Goal: Check status

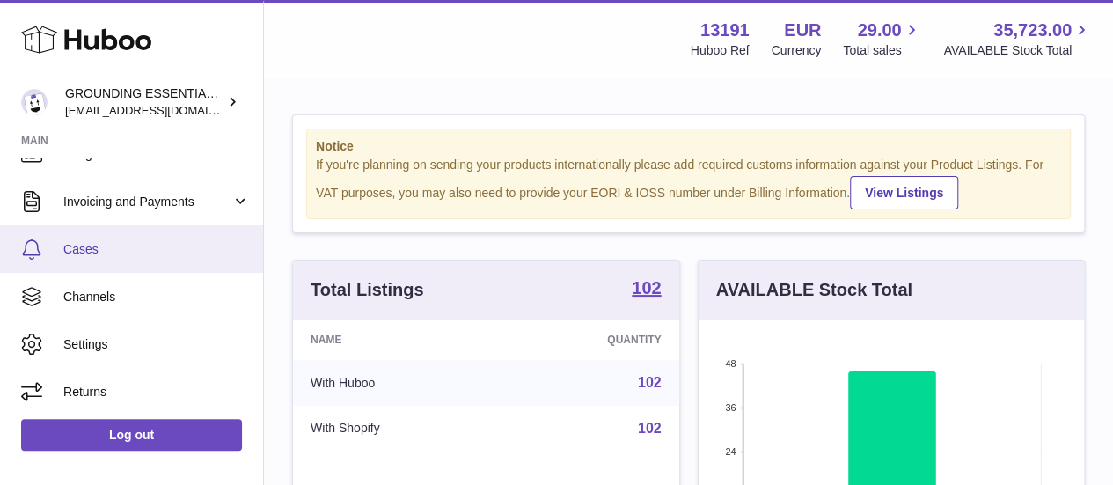
scroll to position [208, 0]
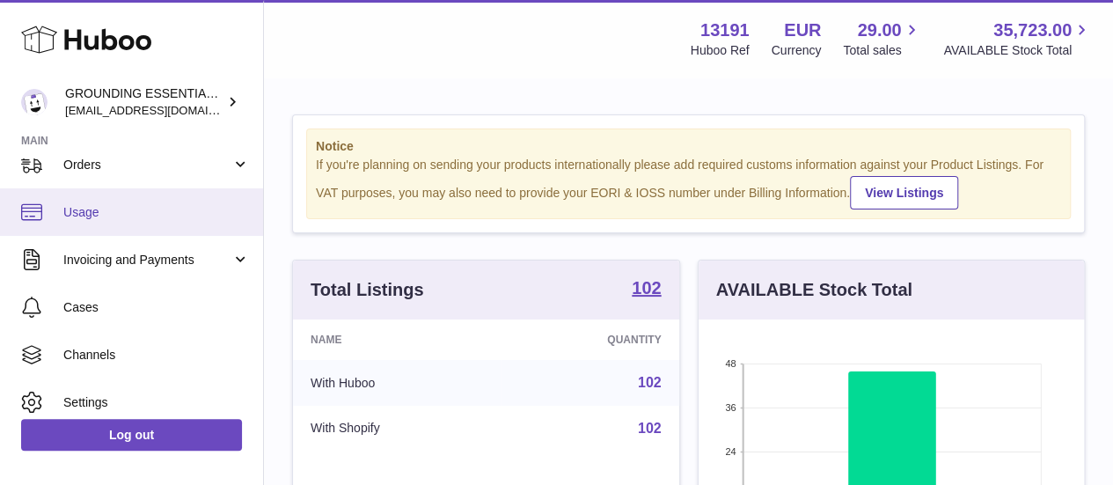
click at [85, 219] on span "Usage" at bounding box center [156, 212] width 187 height 17
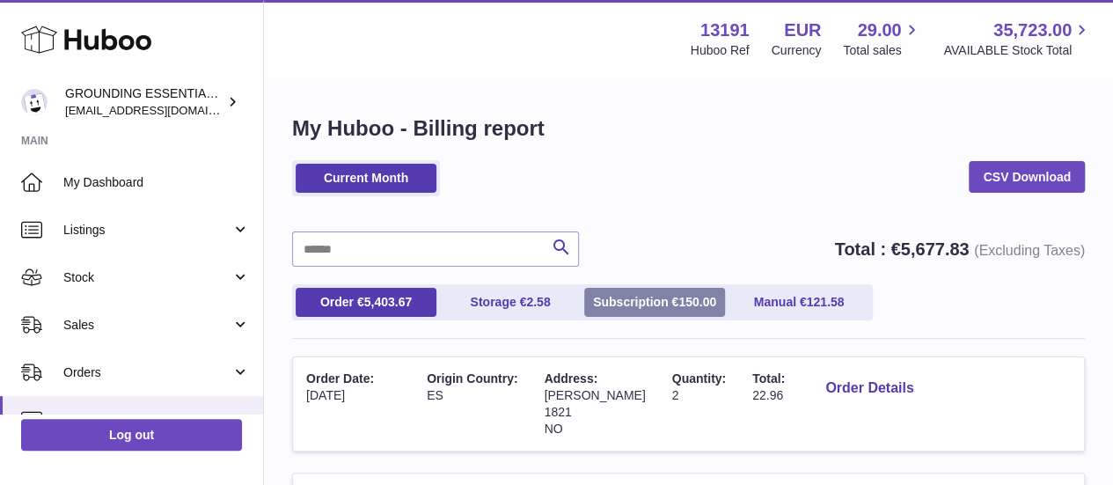
click at [633, 289] on link "Subscription € 150.00" at bounding box center [654, 302] width 141 height 29
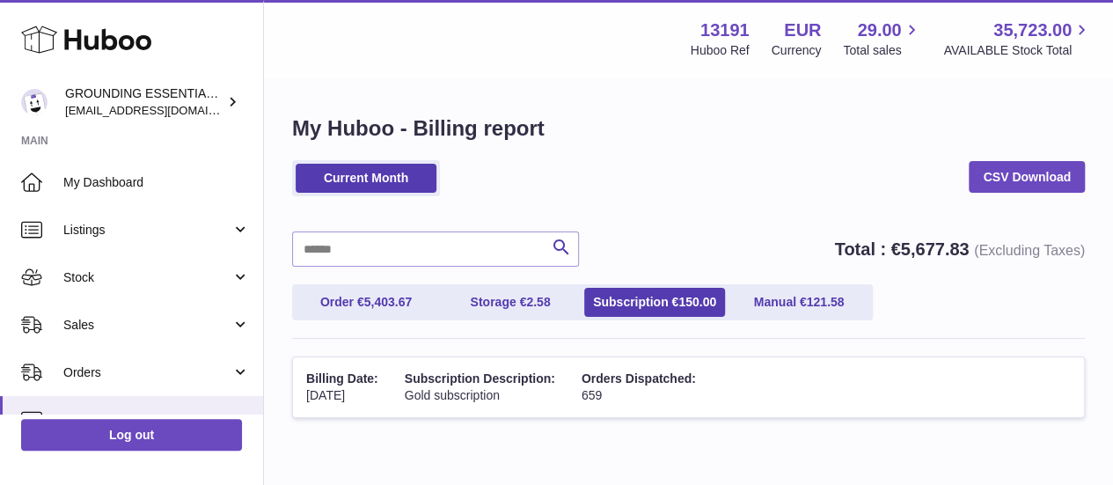
scroll to position [92, 0]
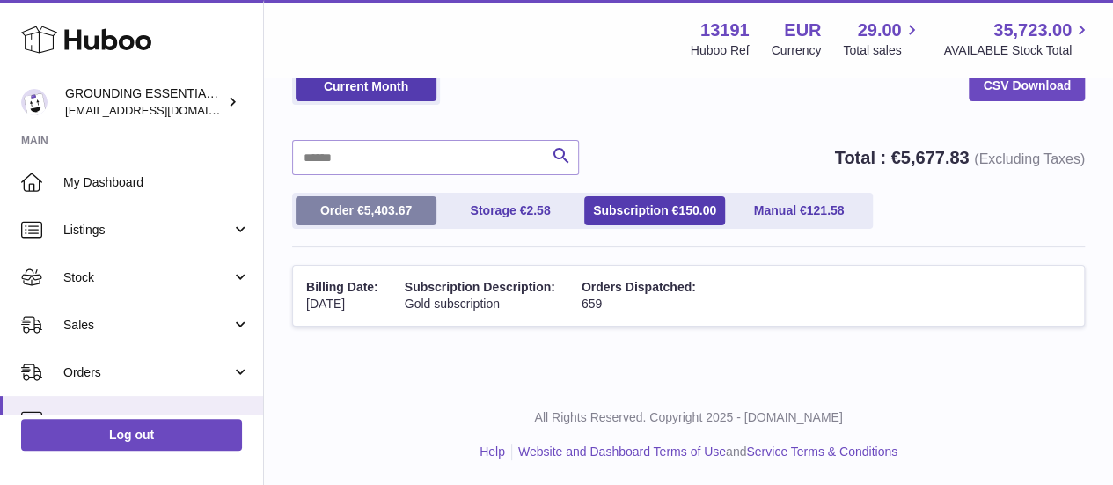
click at [391, 216] on span "5,403.67" at bounding box center [388, 210] width 48 height 14
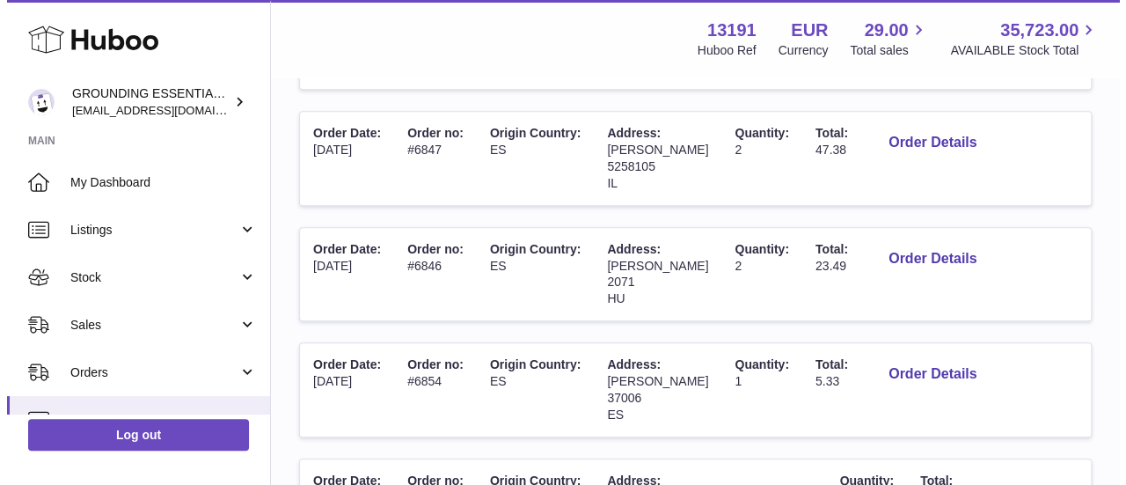
scroll to position [476, 0]
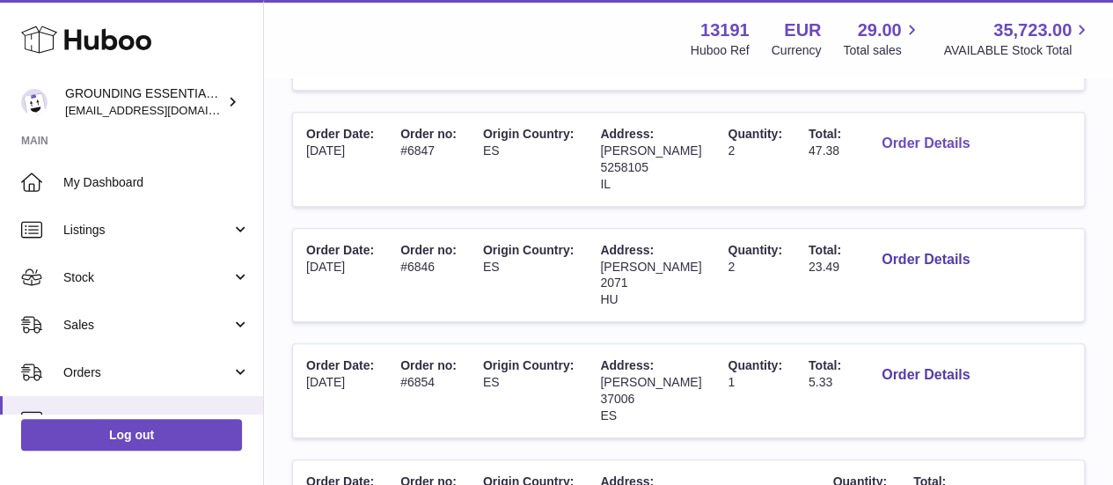
click at [943, 138] on button "Order Details" at bounding box center [925, 144] width 116 height 36
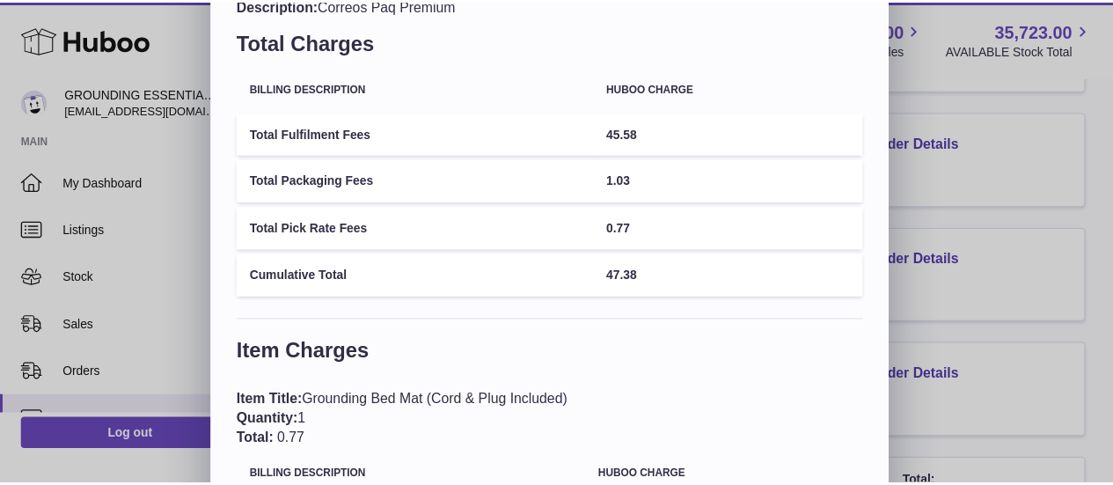
scroll to position [86, 0]
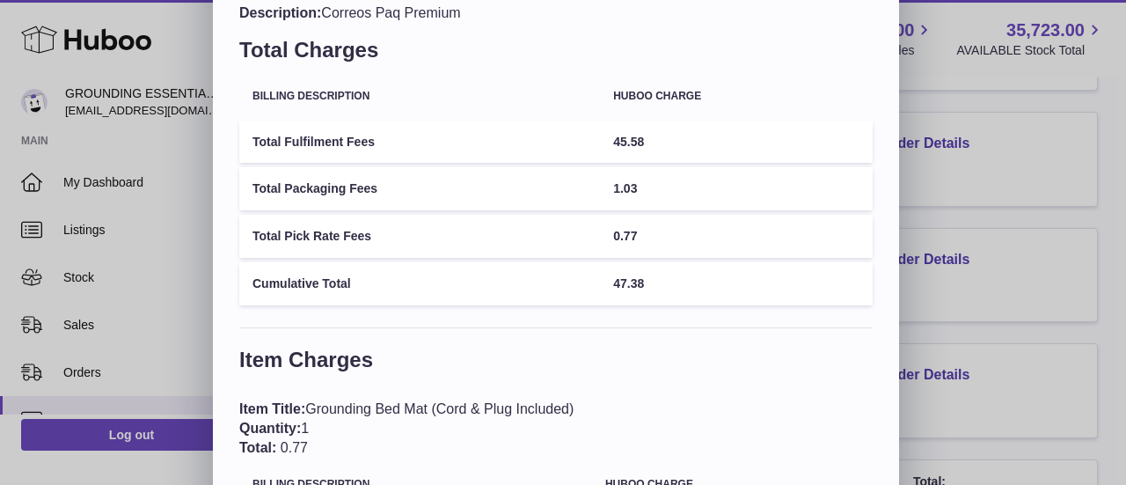
click at [934, 201] on div "× Order Details - #6847 Description: Correos Paq Premium Total Charges Billing …" at bounding box center [563, 321] width 1126 height 814
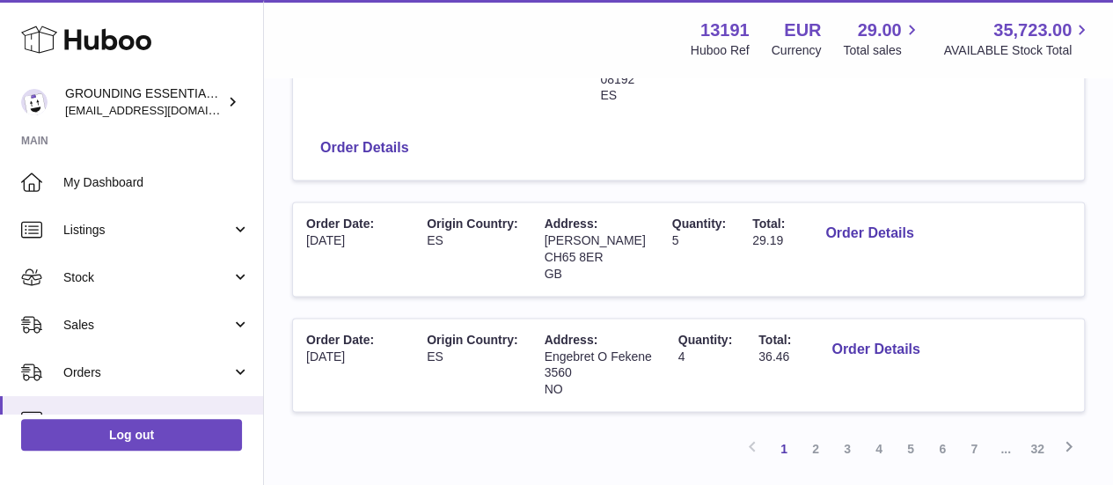
scroll to position [1206, 0]
